Goal: Find specific page/section: Find specific page/section

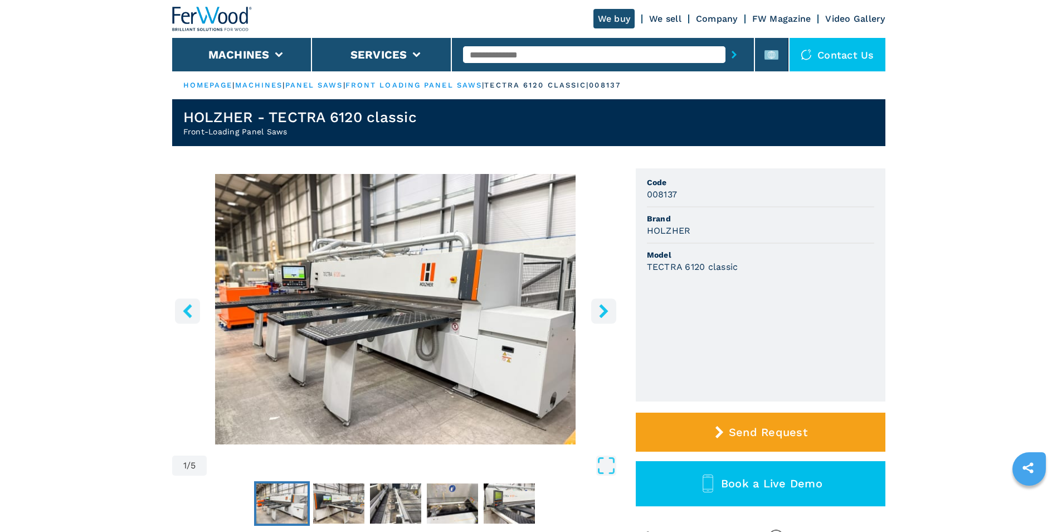
click at [583, 59] on input "text" at bounding box center [594, 54] width 262 height 17
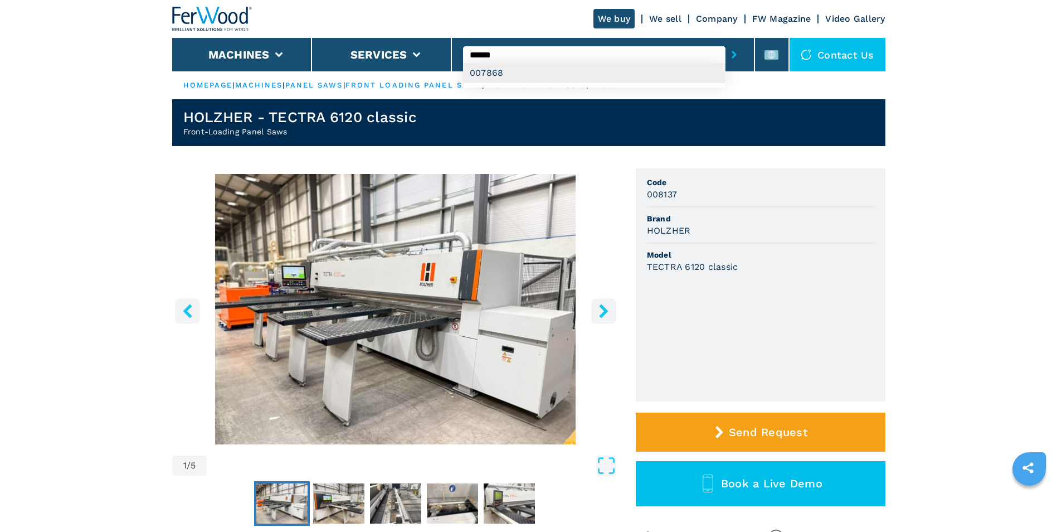
type input "******"
click at [566, 74] on div "007868" at bounding box center [594, 73] width 262 height 20
click at [725, 42] on button "submit-button" at bounding box center [733, 55] width 17 height 26
